Goal: Task Accomplishment & Management: Manage account settings

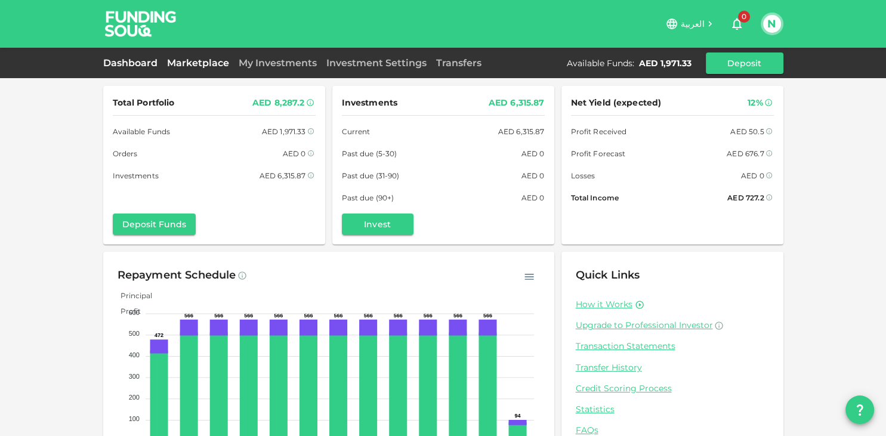
click at [199, 65] on link "Marketplace" at bounding box center [198, 62] width 72 height 11
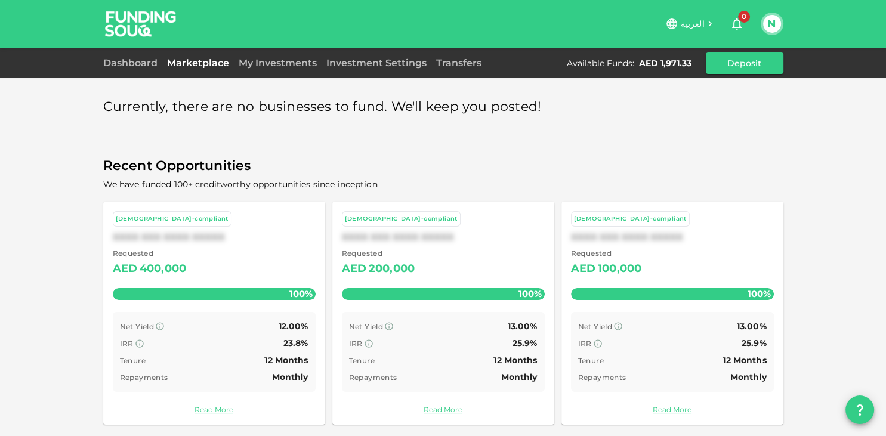
click at [777, 27] on button "N" at bounding box center [772, 24] width 18 height 18
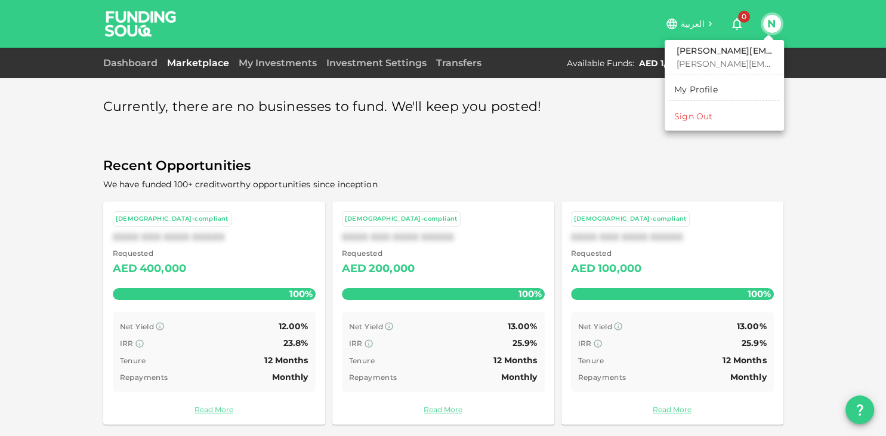
click at [689, 118] on div "Sign Out" at bounding box center [693, 116] width 38 height 12
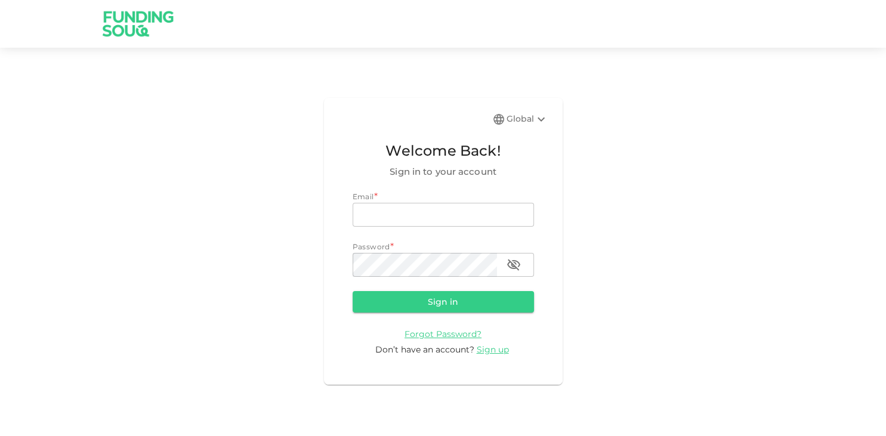
type input "[PERSON_NAME][EMAIL_ADDRESS][PERSON_NAME][DOMAIN_NAME]"
